Goal: Download file/media

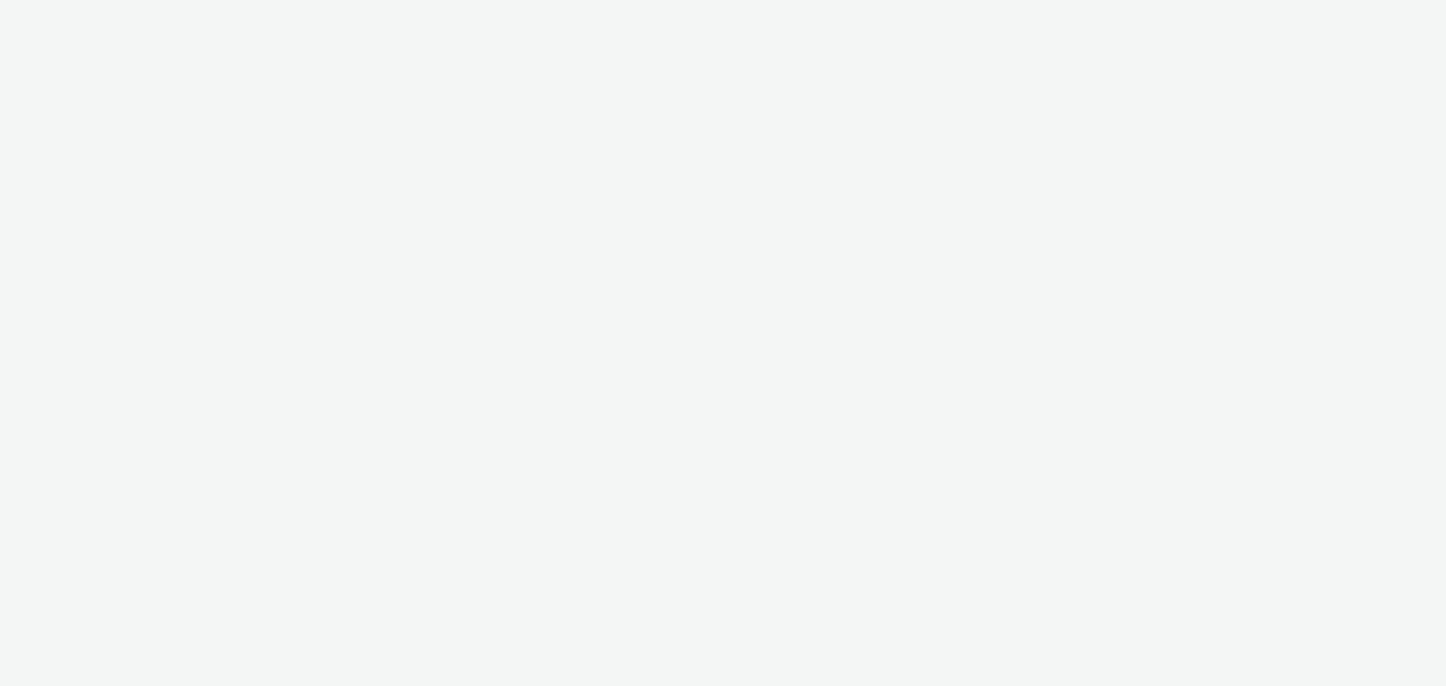
select select "fdd6df75-1d61-4035-b8b2-e303dce13929"
select select "81f8f10d-0682-4666-850e-e8b5770c7404"
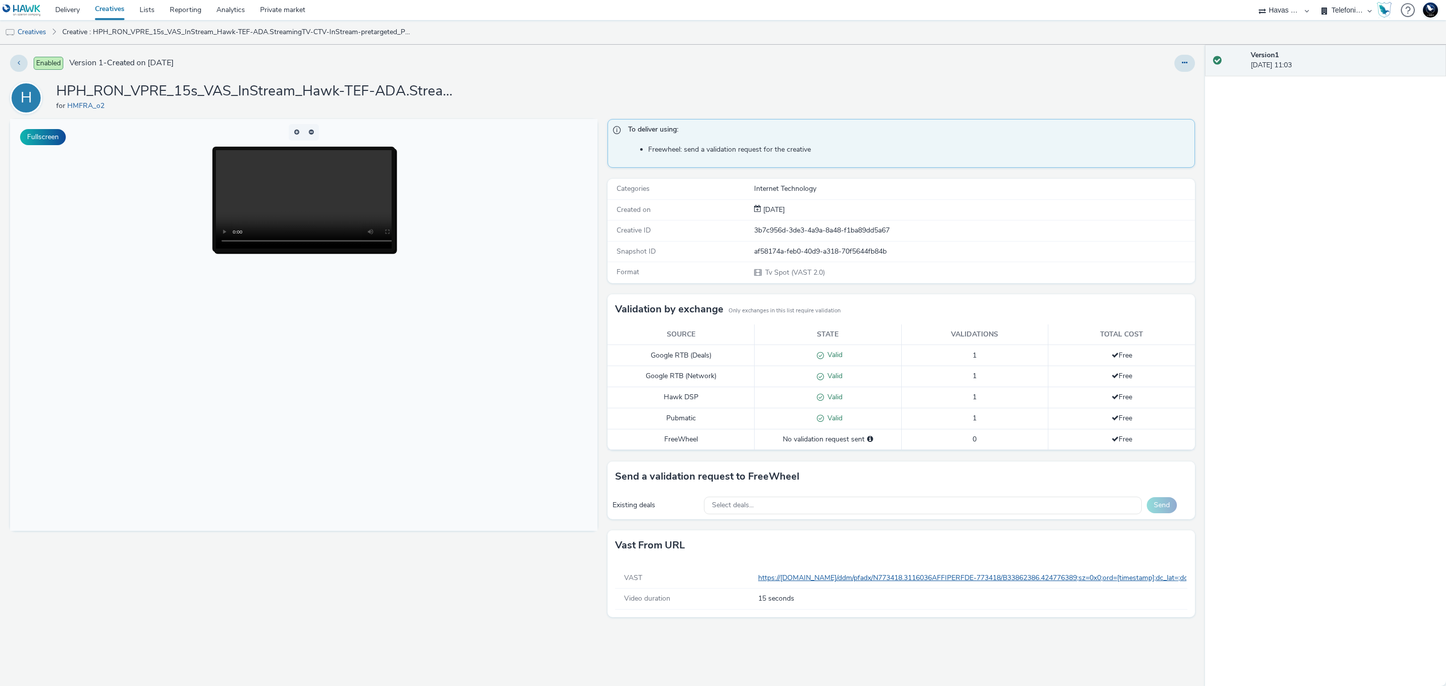
click at [1041, 582] on link "https://ad.doubleclick.net/ddm/pfadx/N773418.3116036AFFIPERFDE-773418/B33862386…" at bounding box center [1331, 578] width 1147 height 10
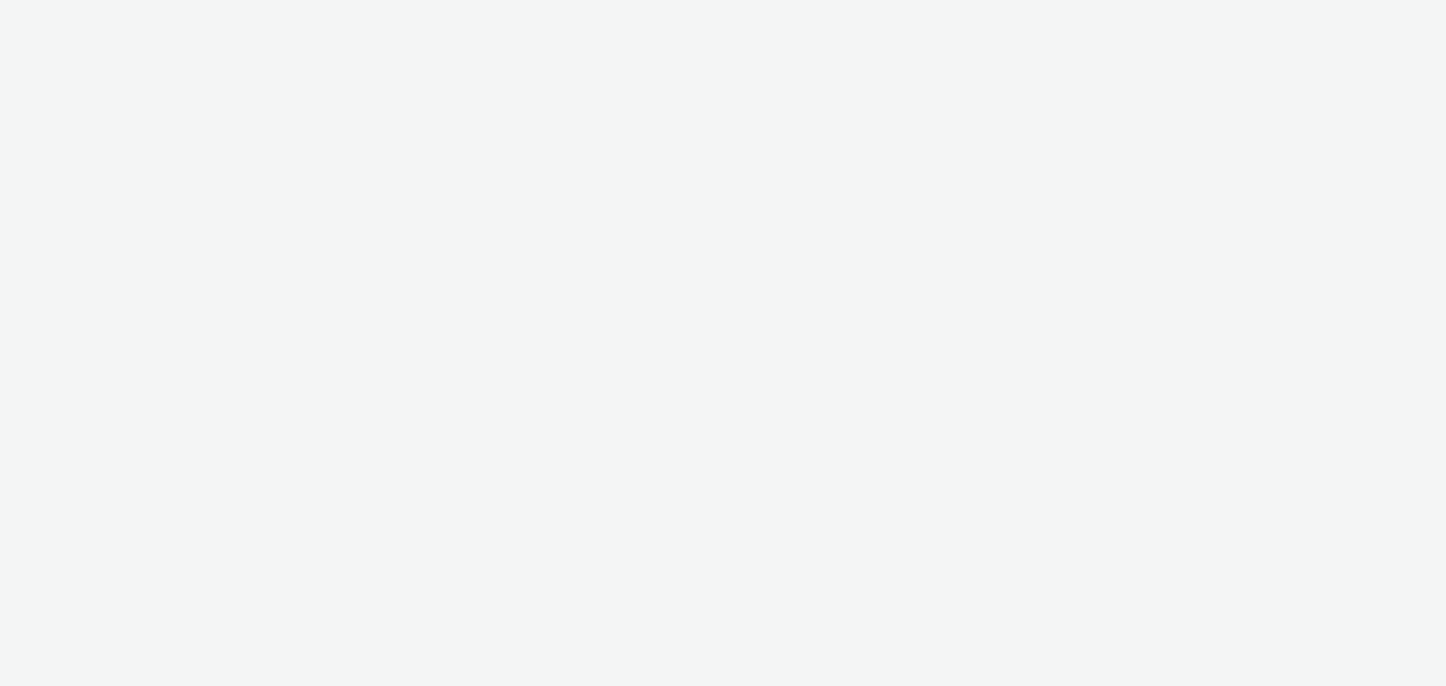
select select "2fc77e36-bb93-4aa3-9dff-dcb08e02eac6"
select select "aab7641c-3f90-4897-85be-a7af20797def"
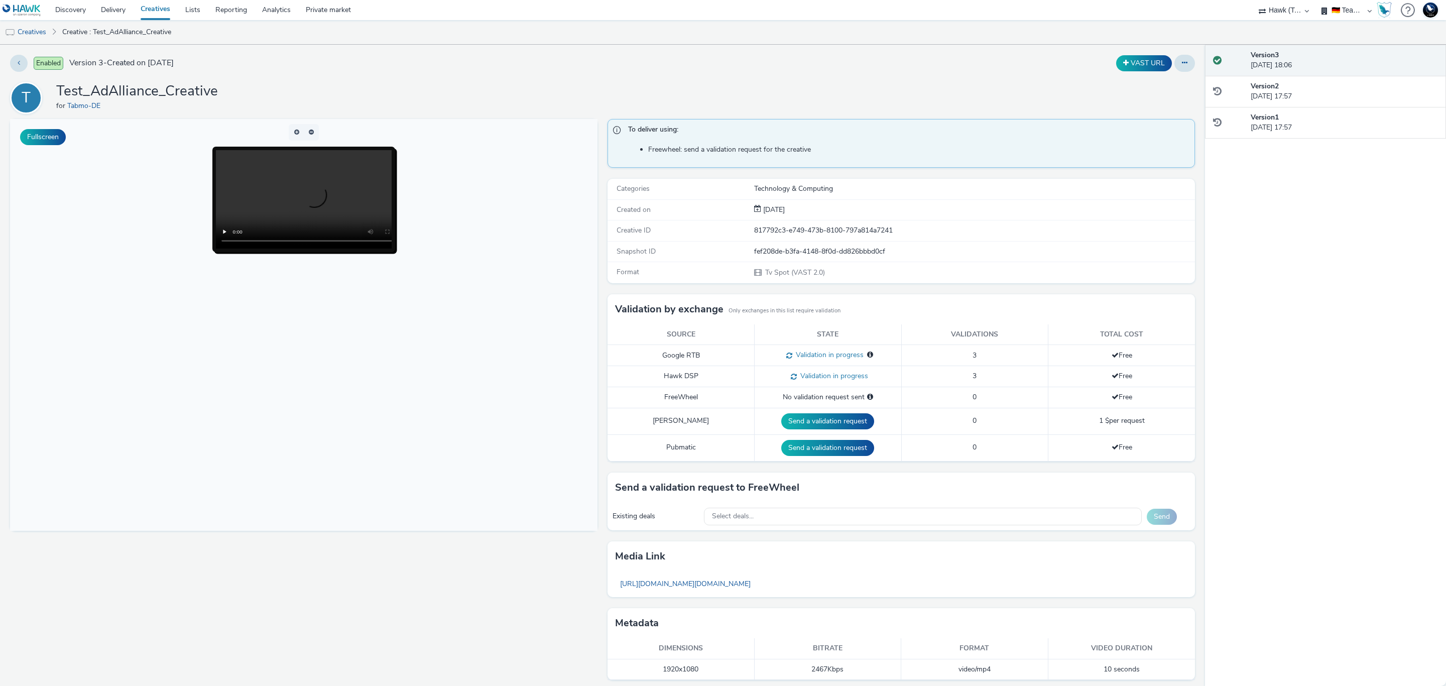
scroll to position [9, 0]
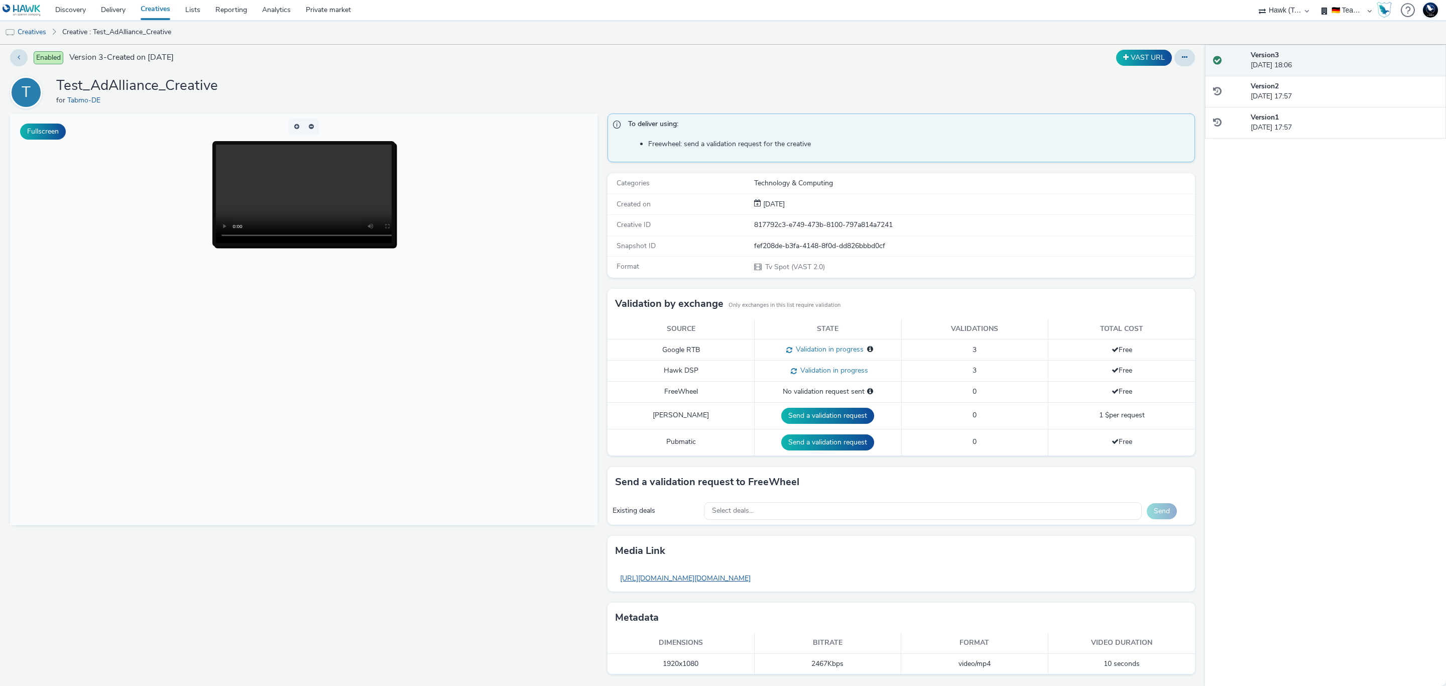
click at [728, 576] on link "[URL][DOMAIN_NAME][DOMAIN_NAME]" at bounding box center [685, 578] width 141 height 20
